Goal: Navigation & Orientation: Find specific page/section

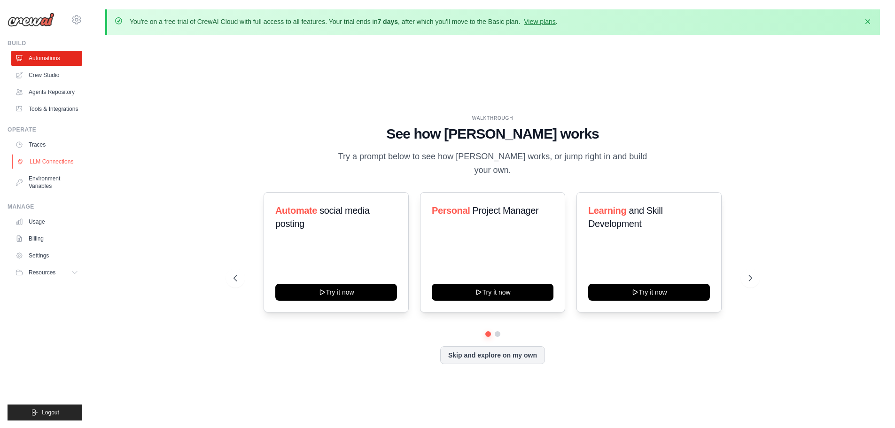
click at [38, 164] on link "LLM Connections" at bounding box center [47, 161] width 71 height 15
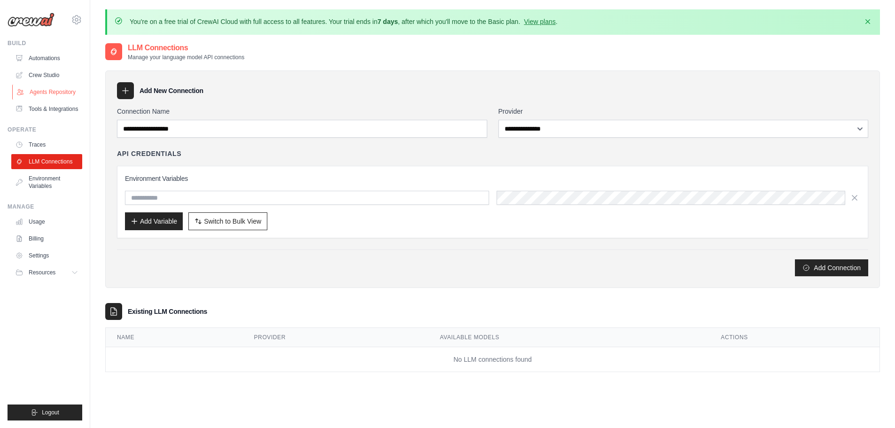
click at [55, 90] on link "Agents Repository" at bounding box center [47, 92] width 71 height 15
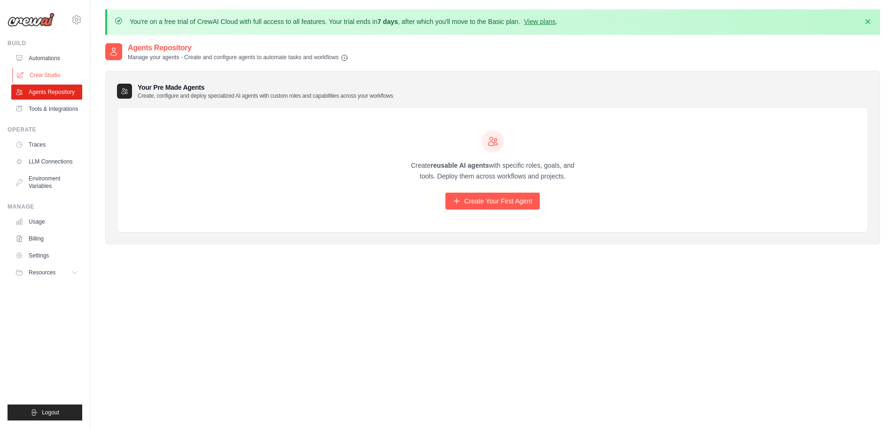
click at [57, 75] on link "Crew Studio" at bounding box center [47, 75] width 71 height 15
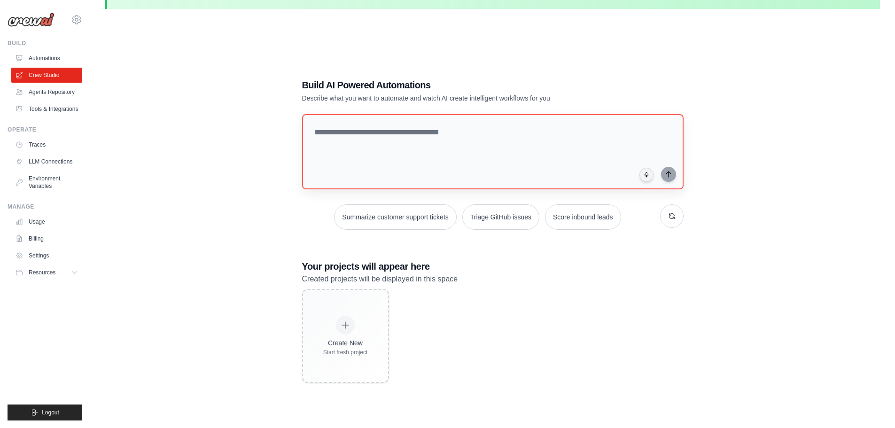
scroll to position [52, 0]
